Goal: Find specific page/section: Find specific page/section

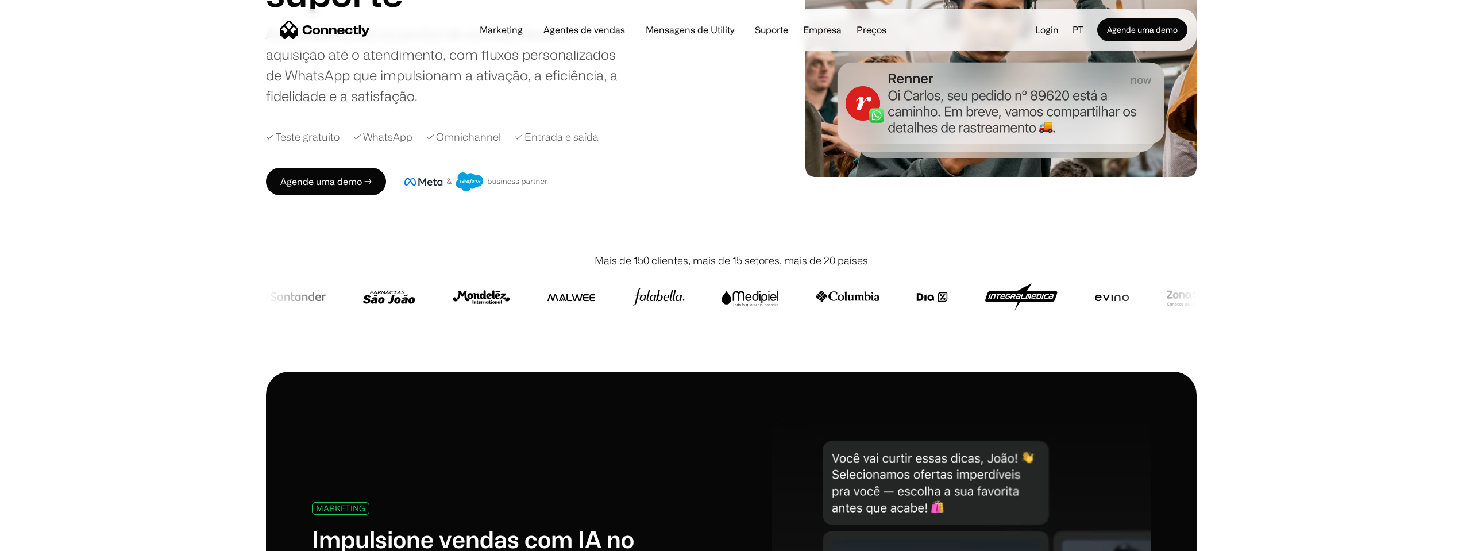
scroll to position [230, 0]
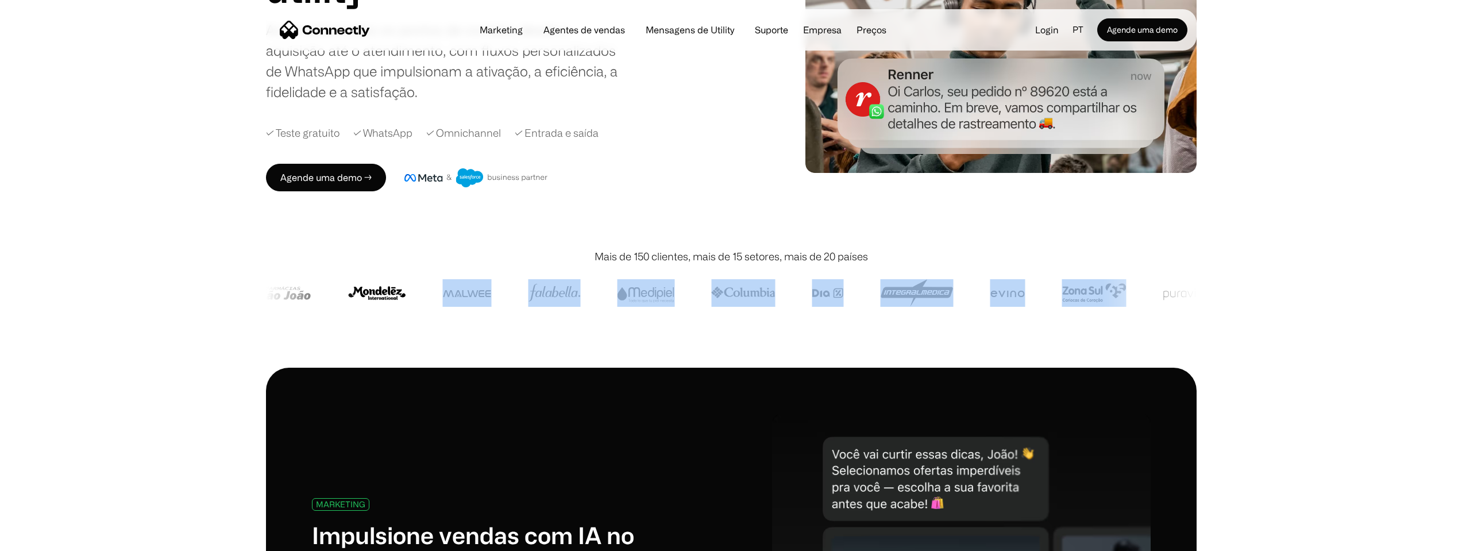
drag, startPoint x: 1123, startPoint y: 302, endPoint x: 468, endPoint y: 290, distance: 655.8
click at [468, 290] on div at bounding box center [691, 293] width 2141 height 28
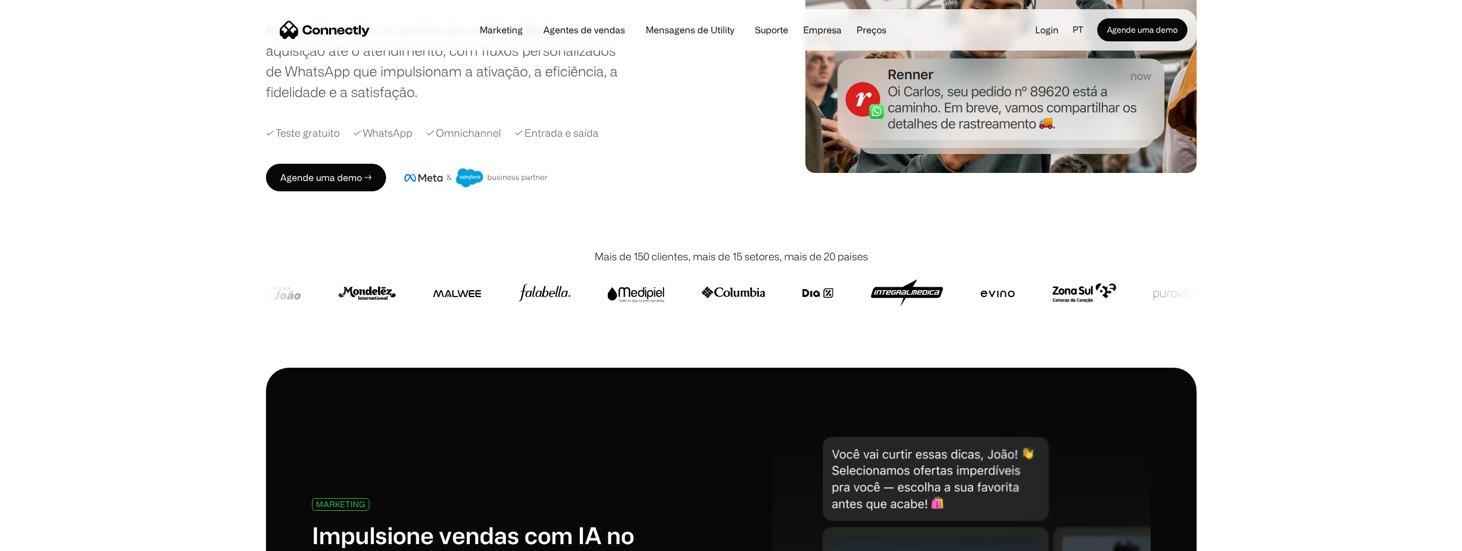
click at [1125, 276] on div at bounding box center [731, 292] width 931 height 57
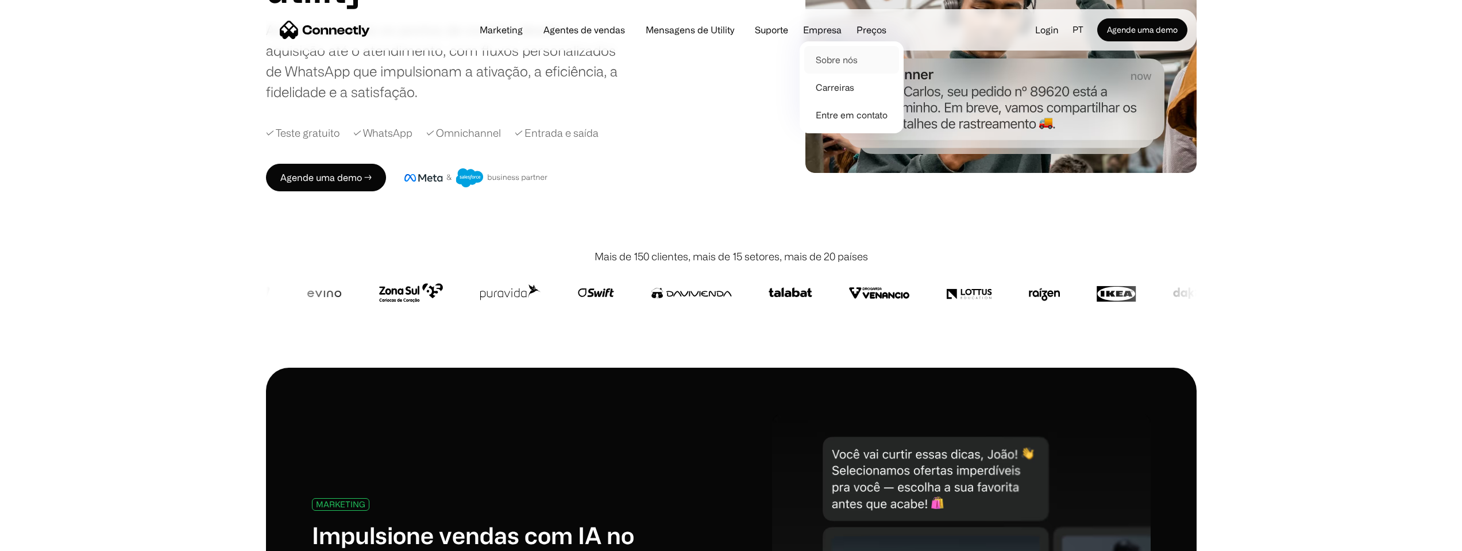
click at [826, 61] on link "Sobre nós" at bounding box center [852, 60] width 95 height 28
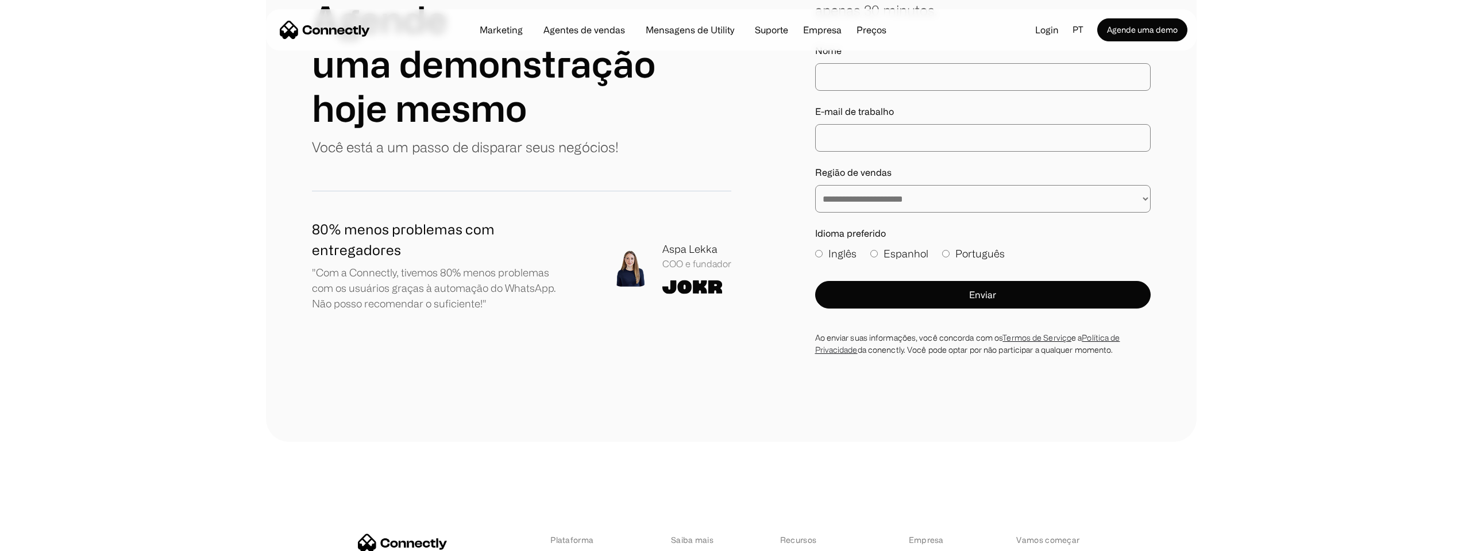
scroll to position [1714, 0]
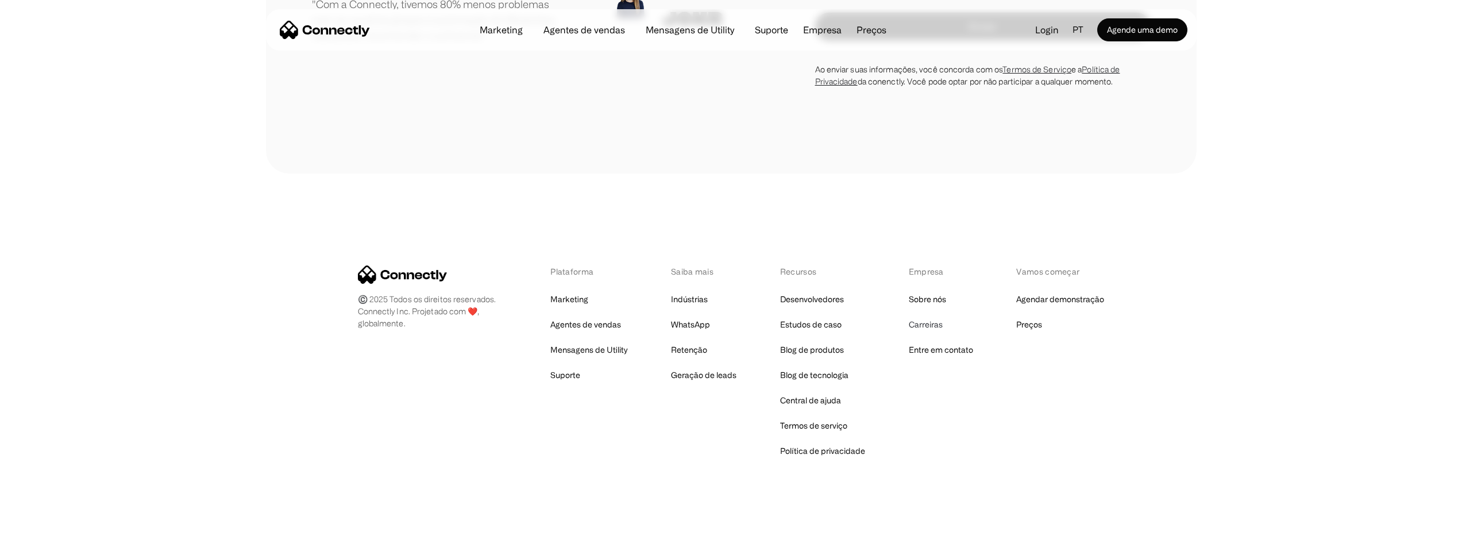
click at [932, 324] on link "Carreiras" at bounding box center [926, 325] width 34 height 16
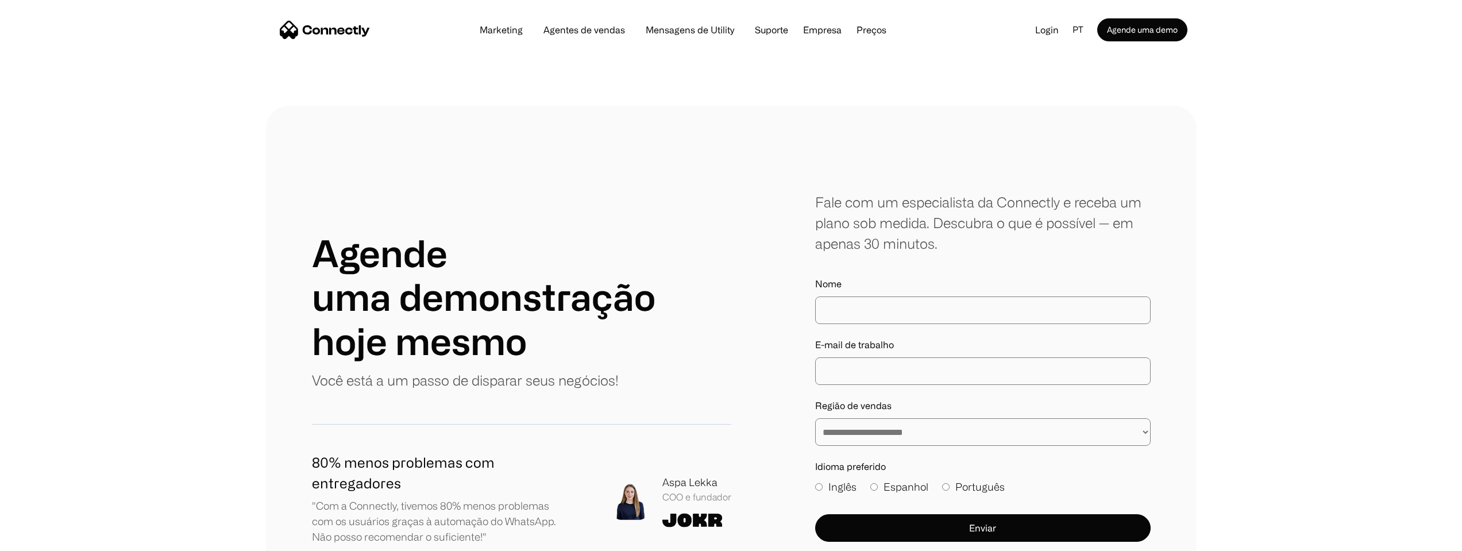
scroll to position [2241, 0]
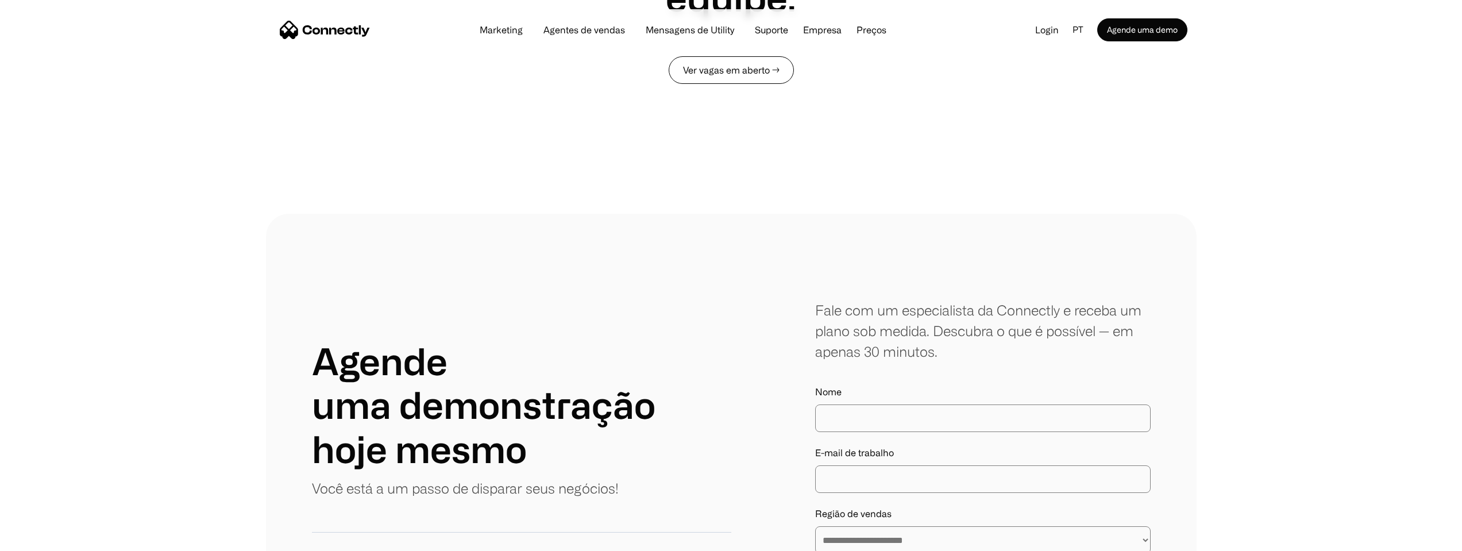
click at [745, 69] on link "Ver vagas em aberto →" at bounding box center [731, 70] width 125 height 28
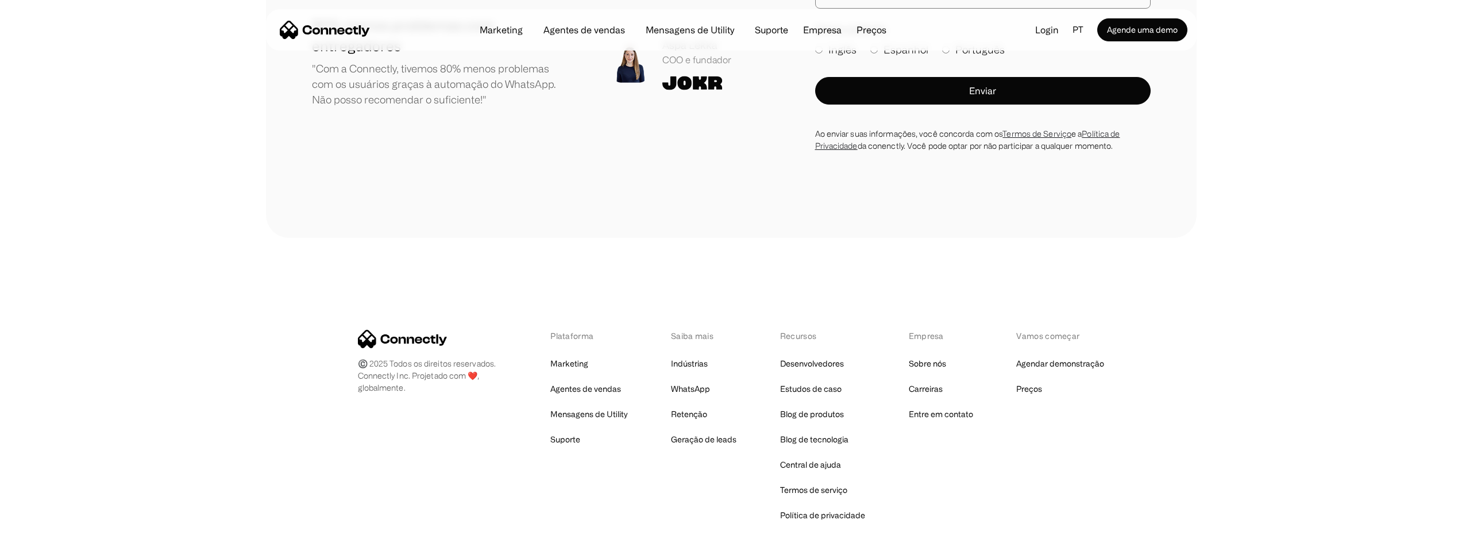
scroll to position [2851, 0]
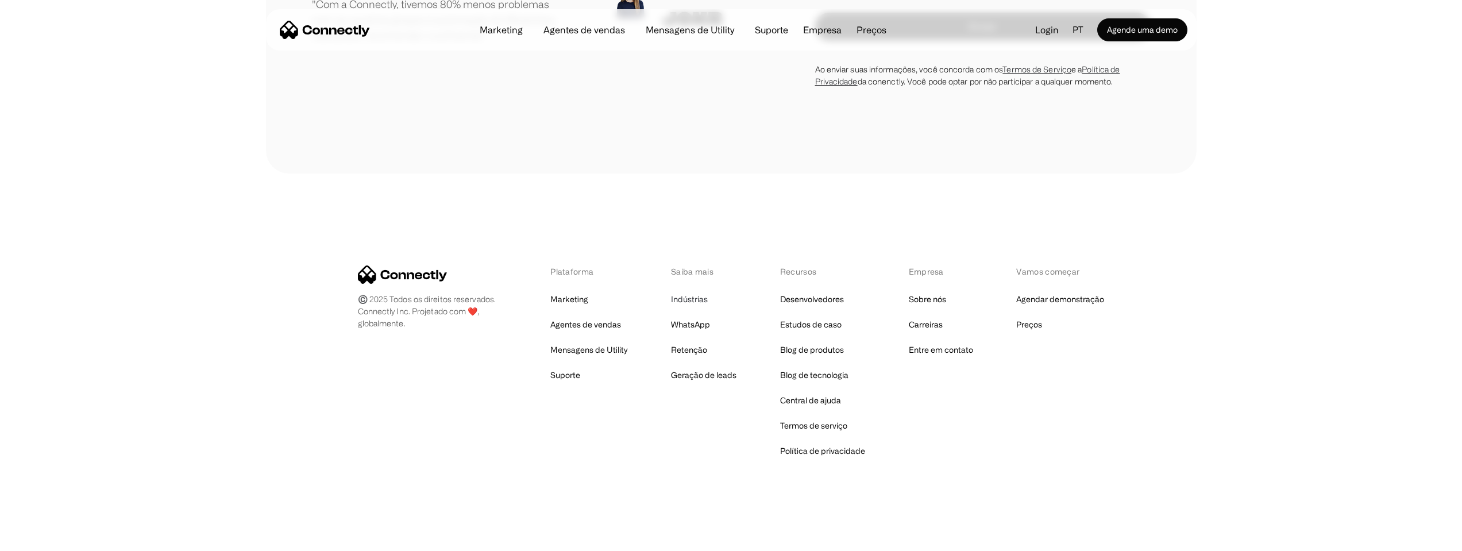
click at [688, 302] on link "Indústrias" at bounding box center [689, 299] width 37 height 16
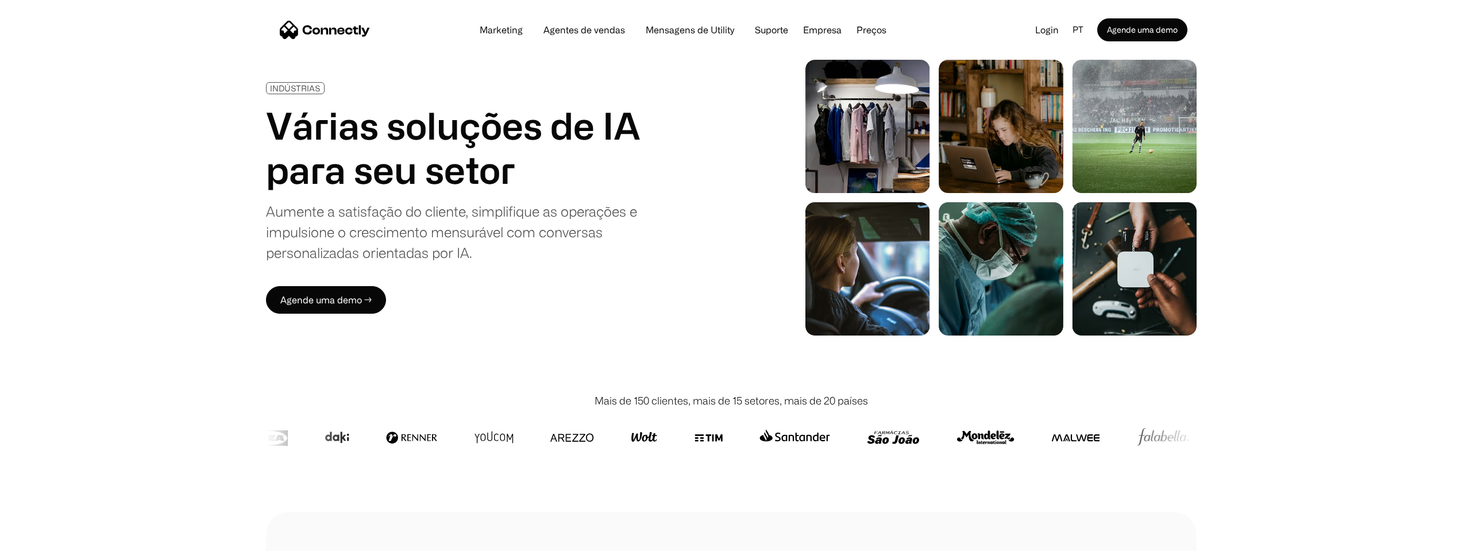
scroll to position [115, 0]
